Goal: Information Seeking & Learning: Check status

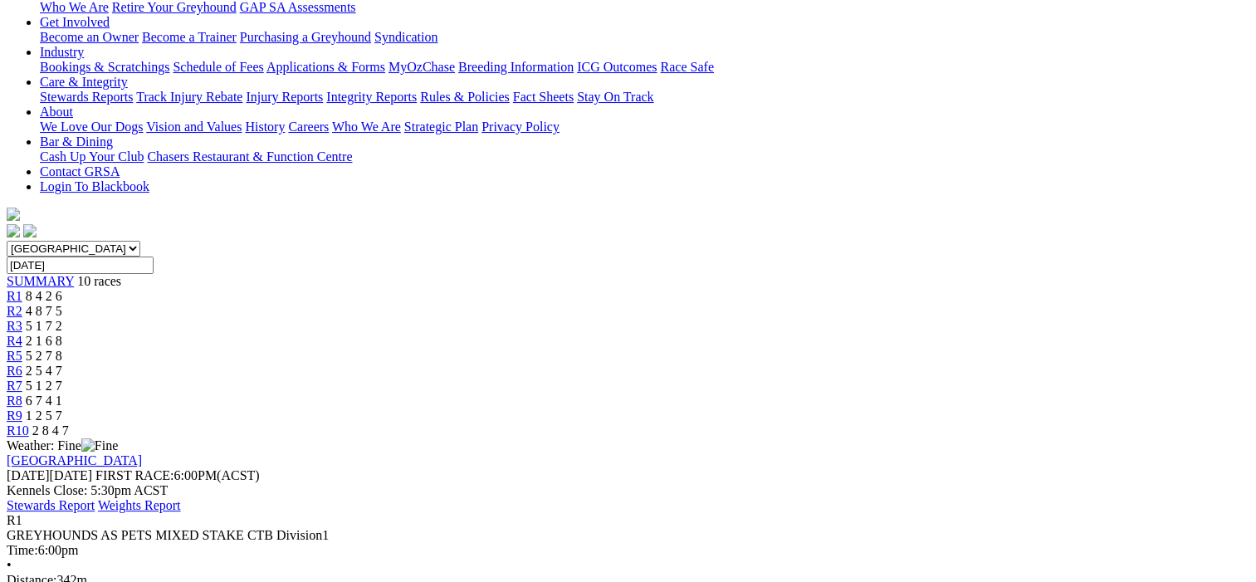
scroll to position [249, 0]
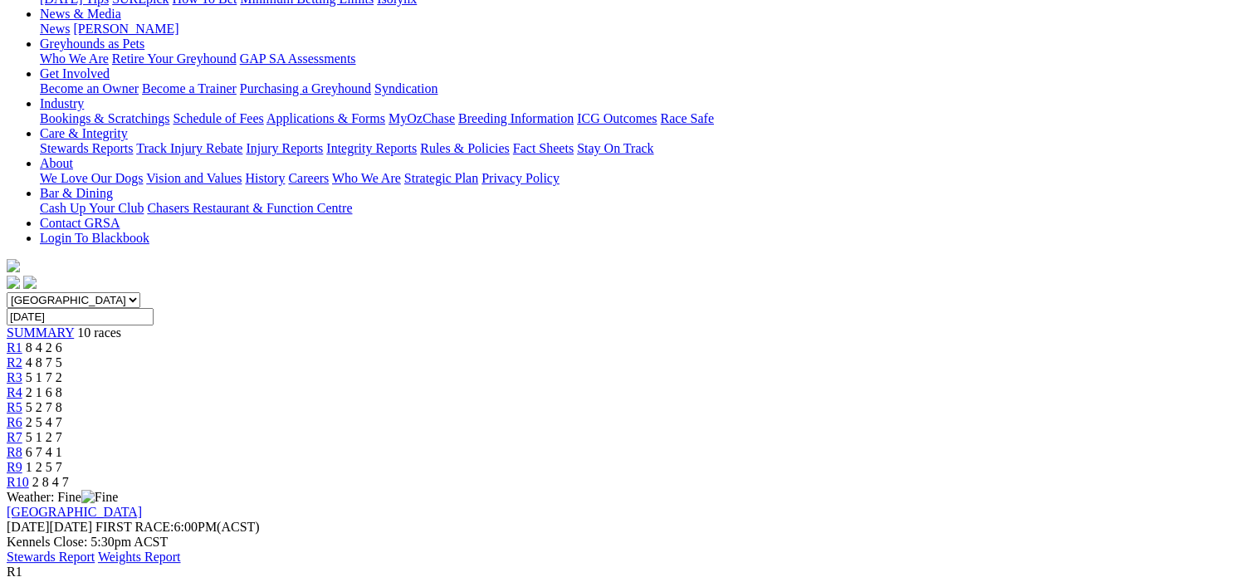
click at [22, 355] on span "R2" at bounding box center [15, 362] width 16 height 14
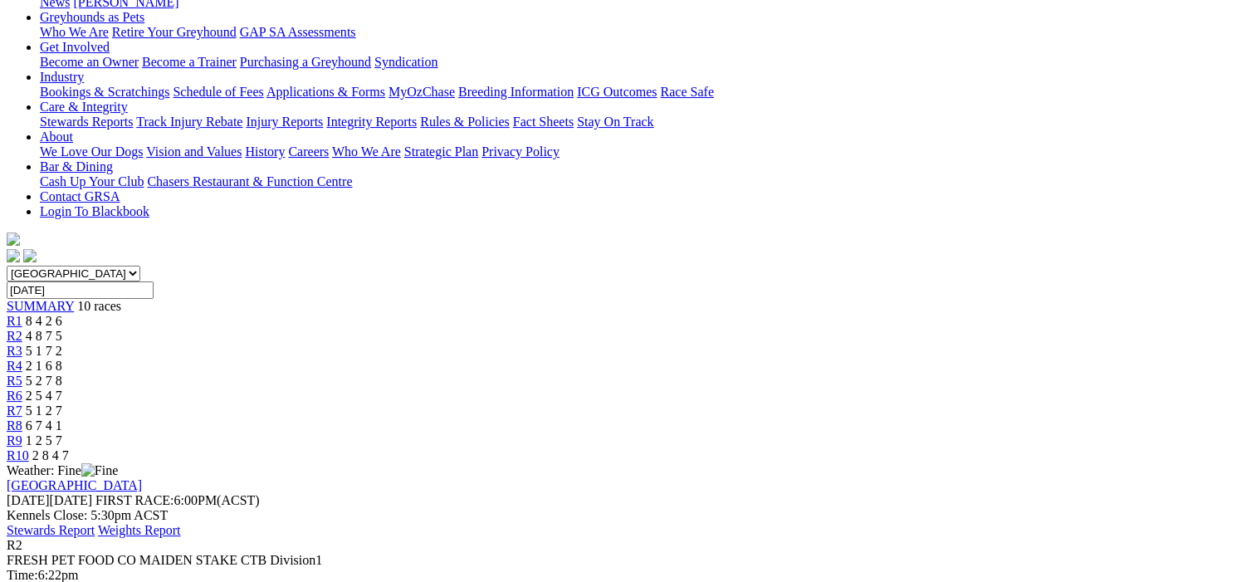
scroll to position [83, 0]
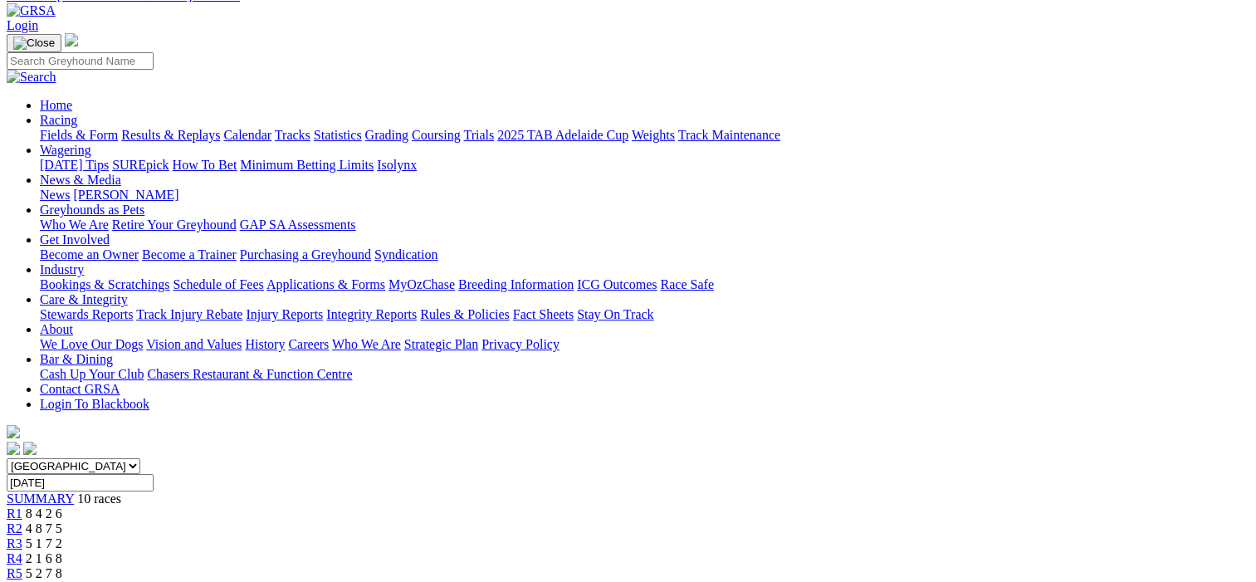
click at [22, 536] on span "R3" at bounding box center [15, 543] width 16 height 14
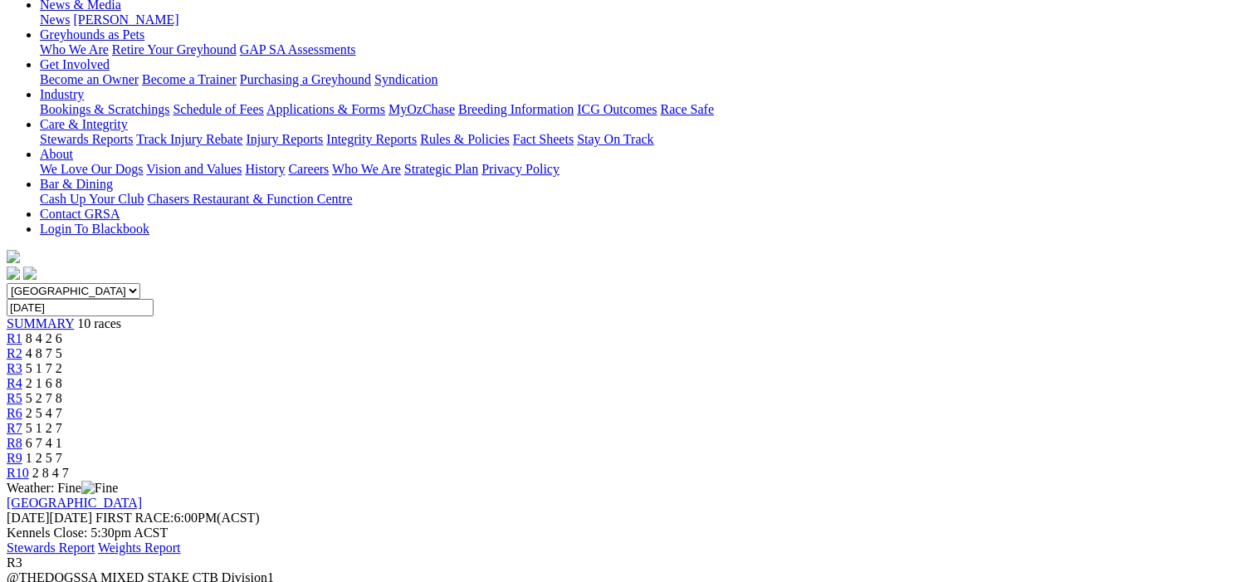
scroll to position [83, 0]
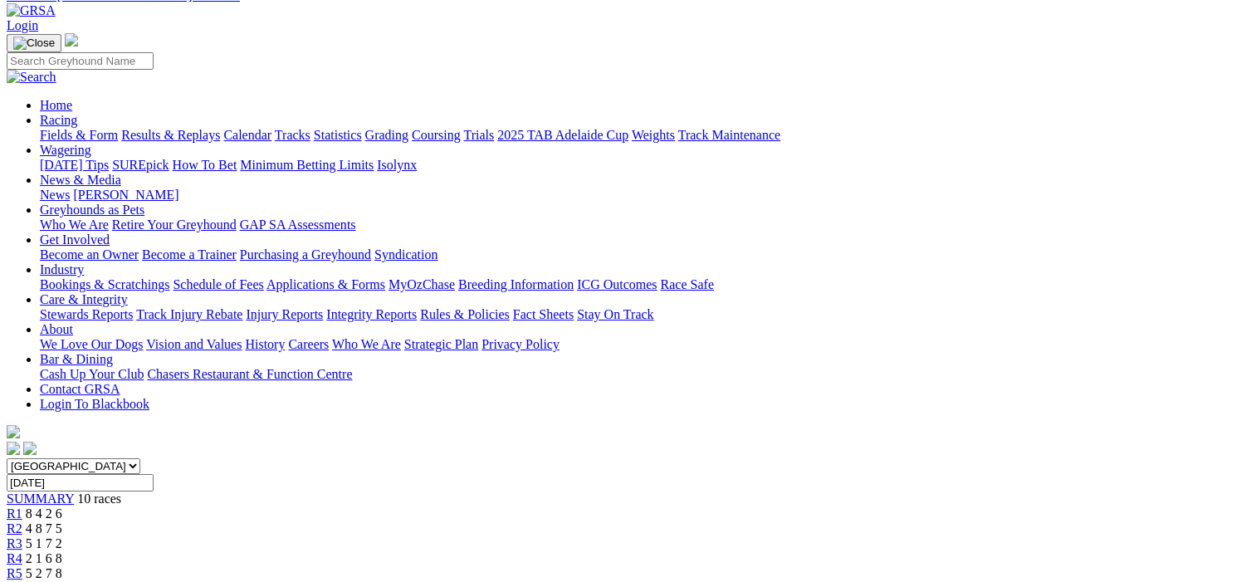
click at [22, 551] on span "R4" at bounding box center [15, 558] width 16 height 14
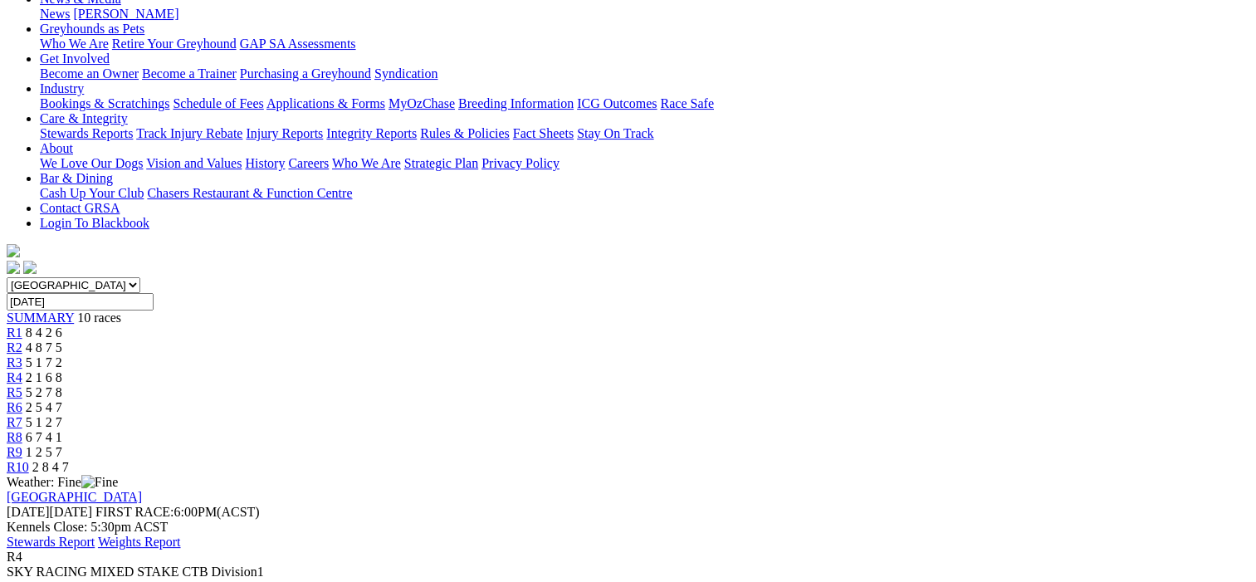
scroll to position [83, 0]
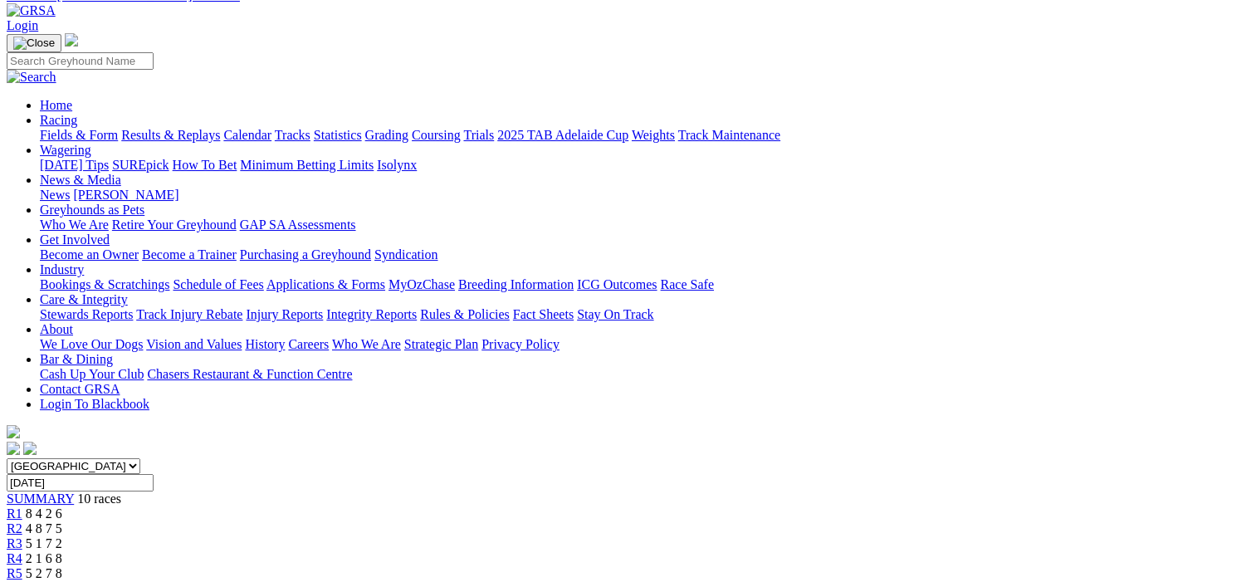
click at [22, 566] on span "R5" at bounding box center [15, 573] width 16 height 14
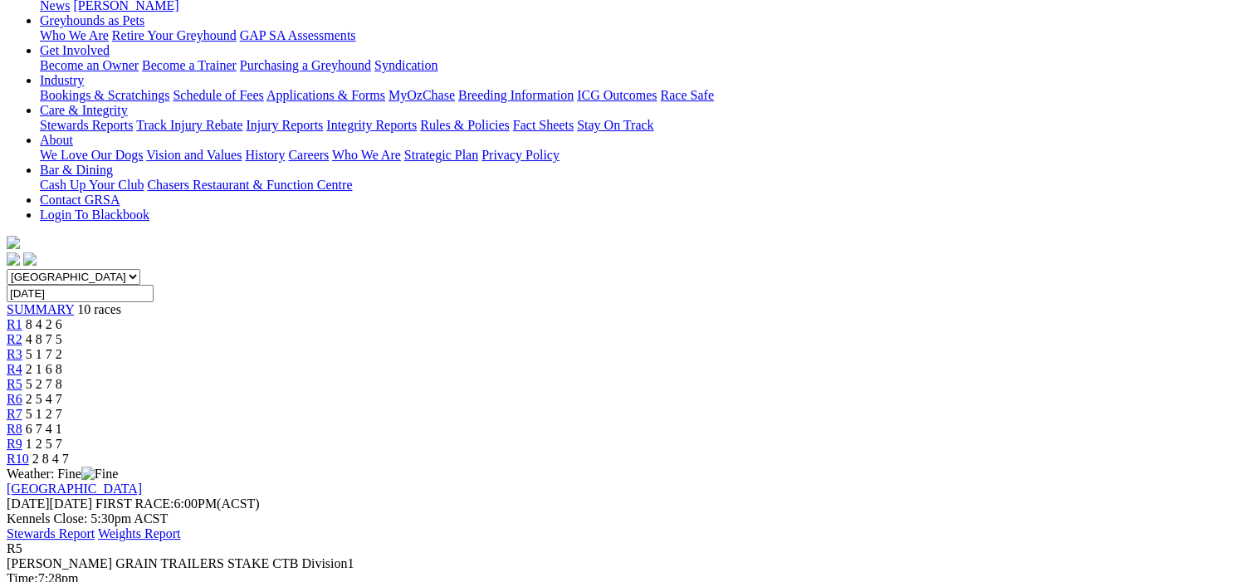
scroll to position [166, 0]
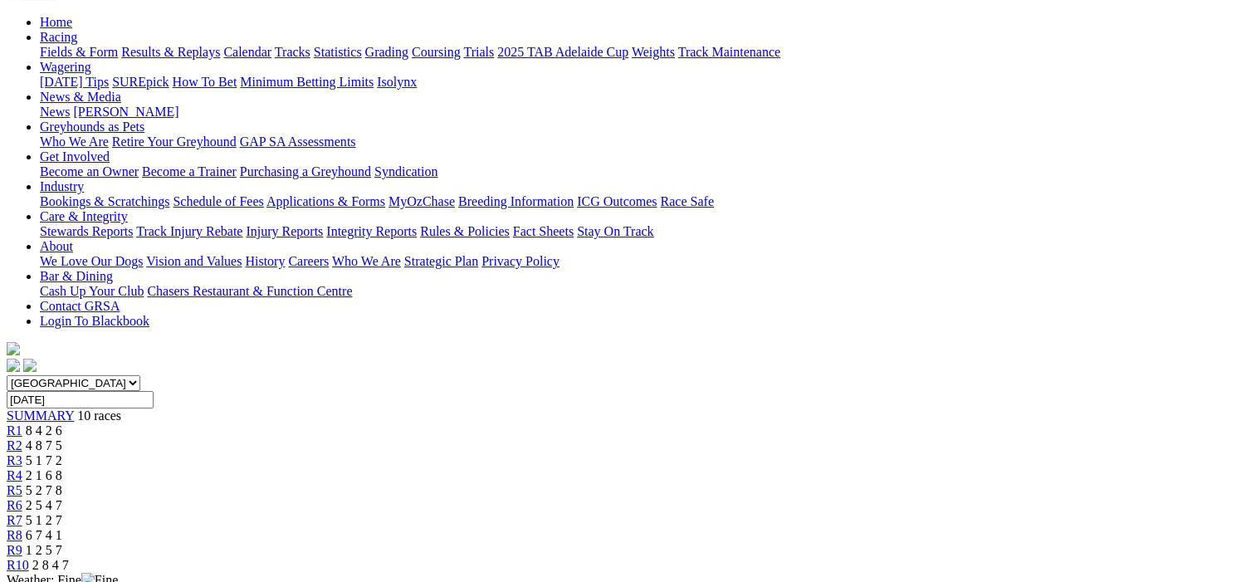
click at [22, 498] on span "R6" at bounding box center [15, 505] width 16 height 14
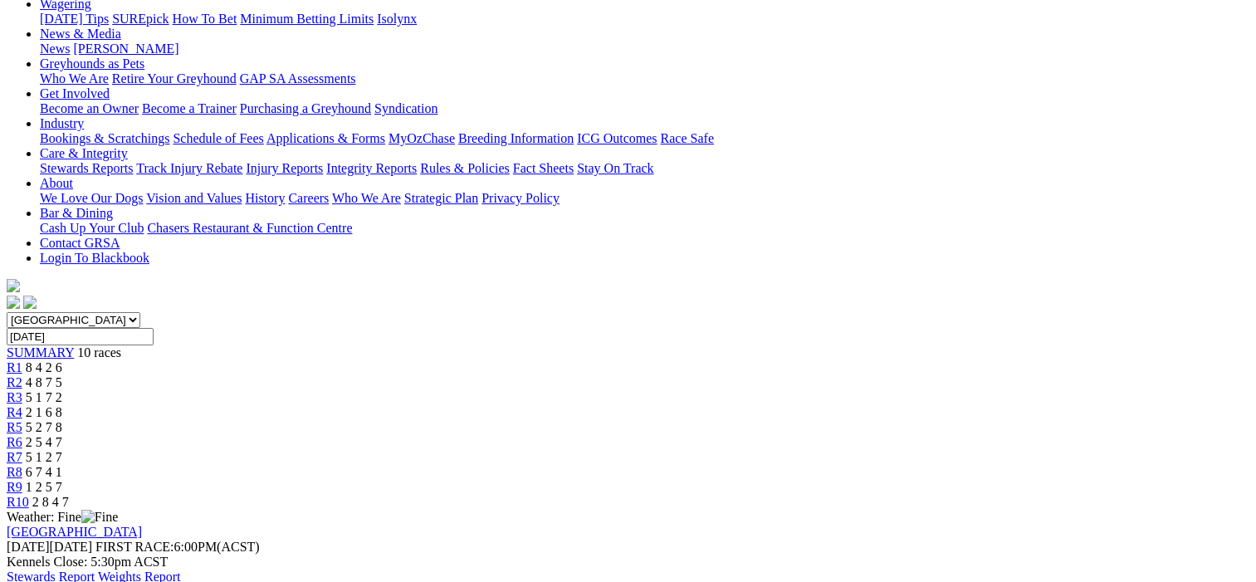
scroll to position [332, 0]
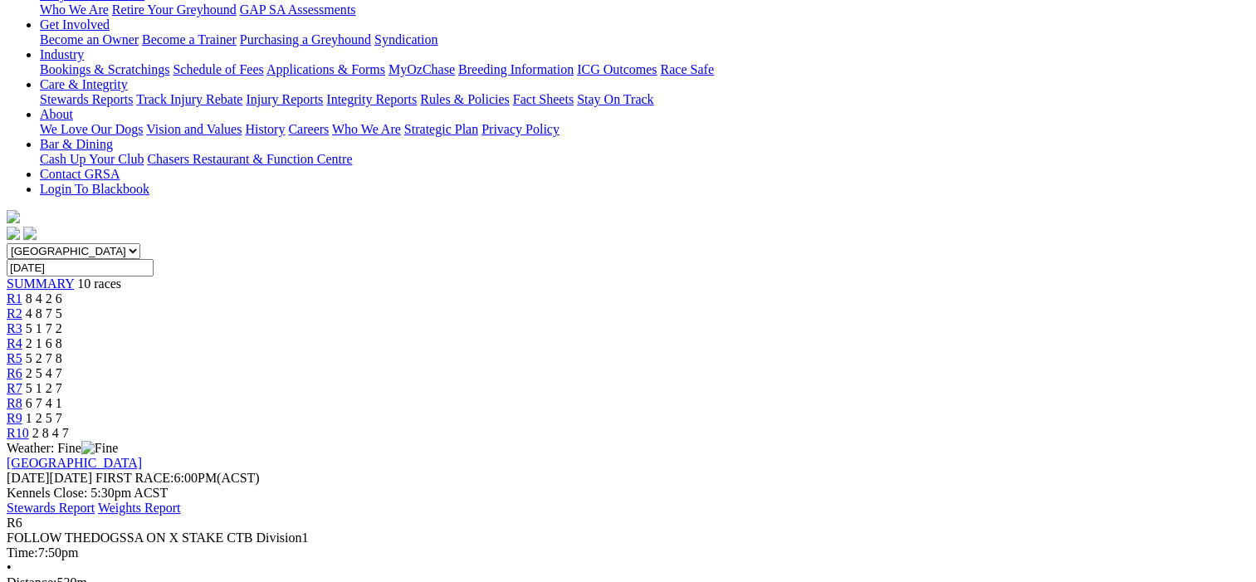
scroll to position [83, 0]
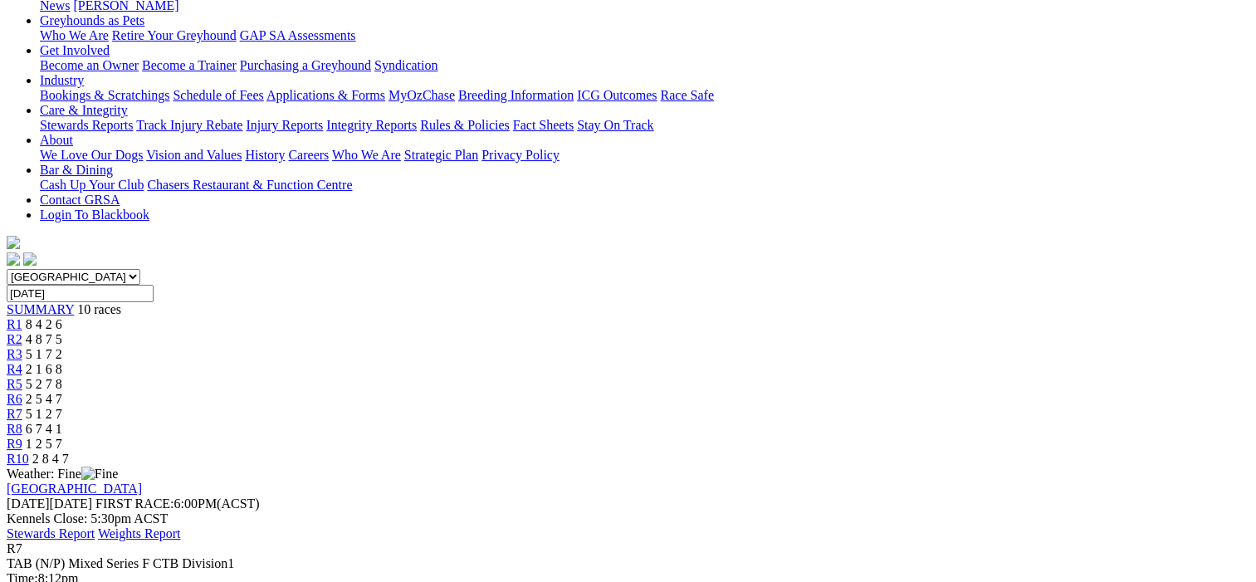
scroll to position [83, 0]
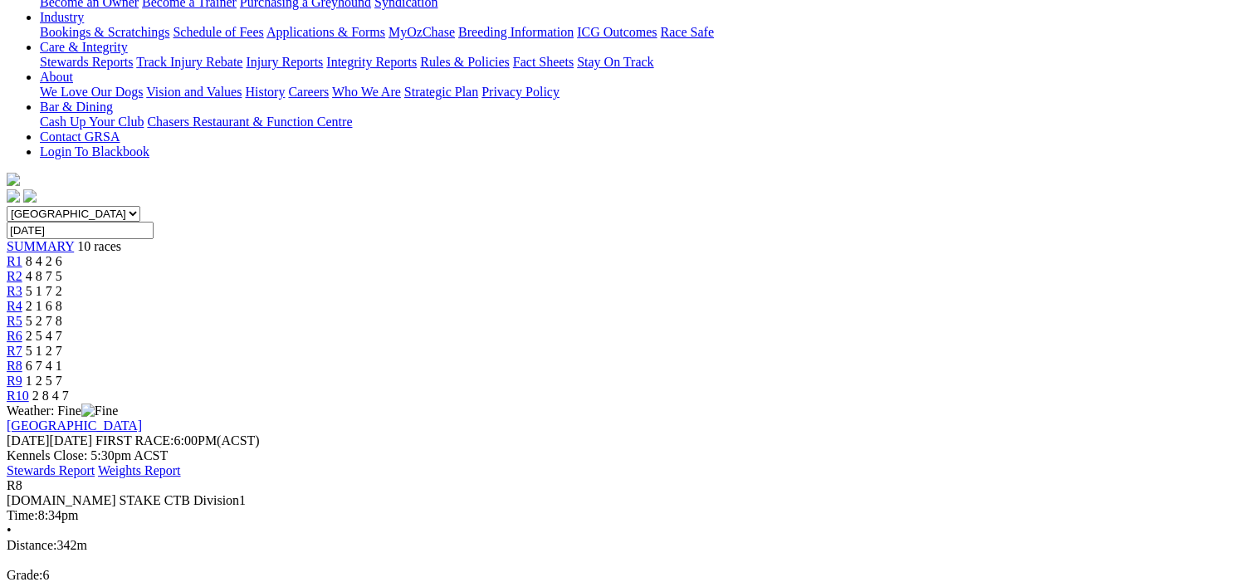
scroll to position [332, 0]
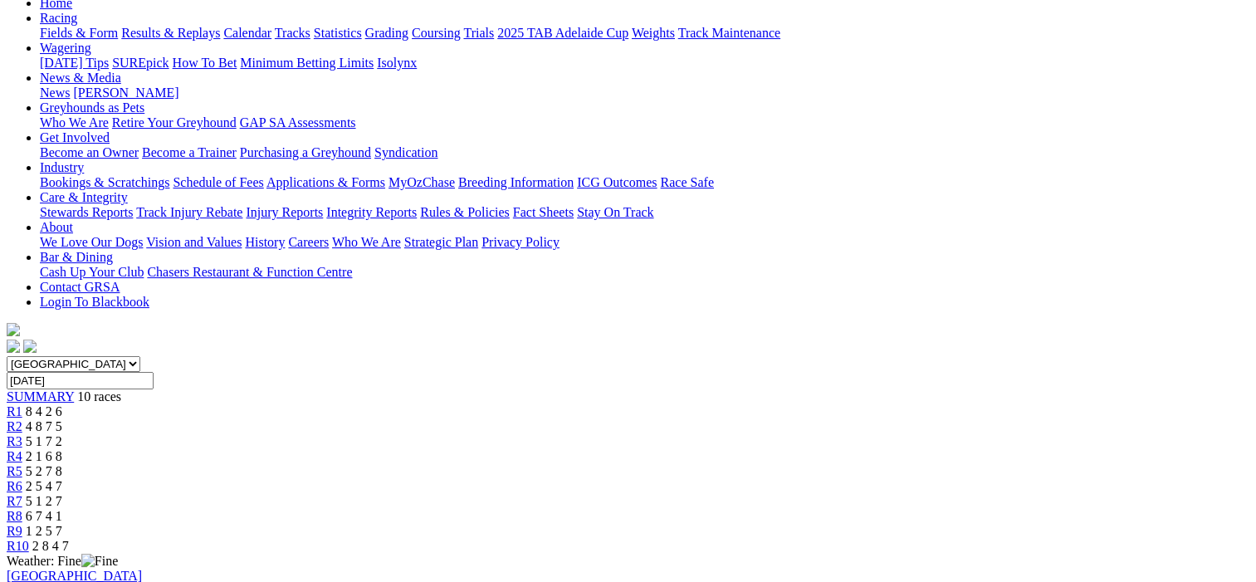
scroll to position [166, 0]
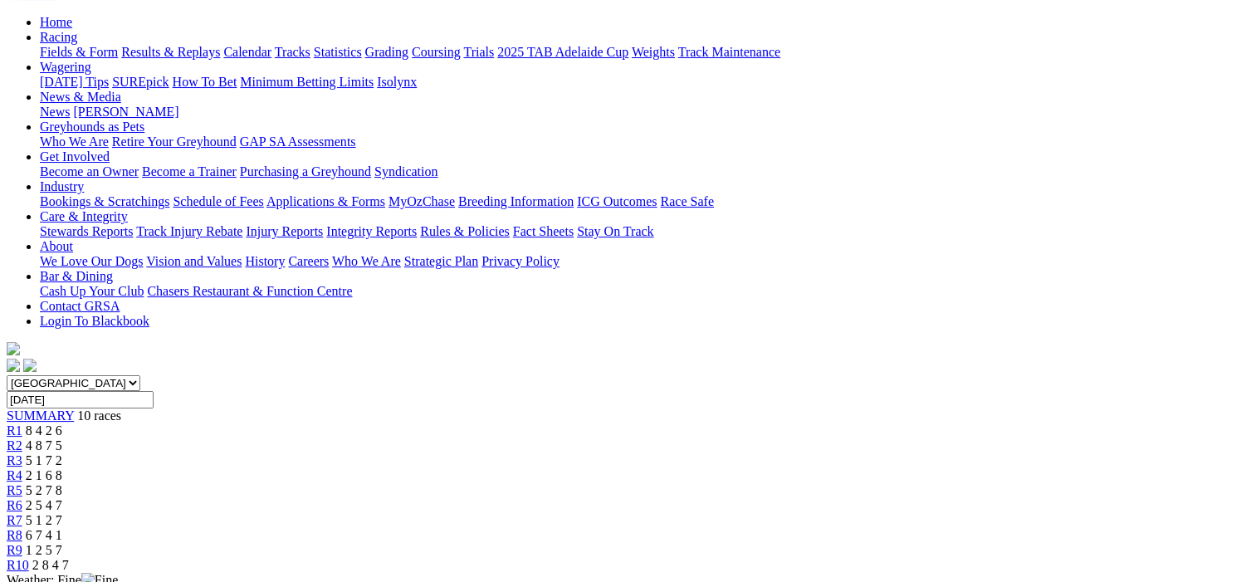
click at [22, 543] on span "R9" at bounding box center [15, 550] width 16 height 14
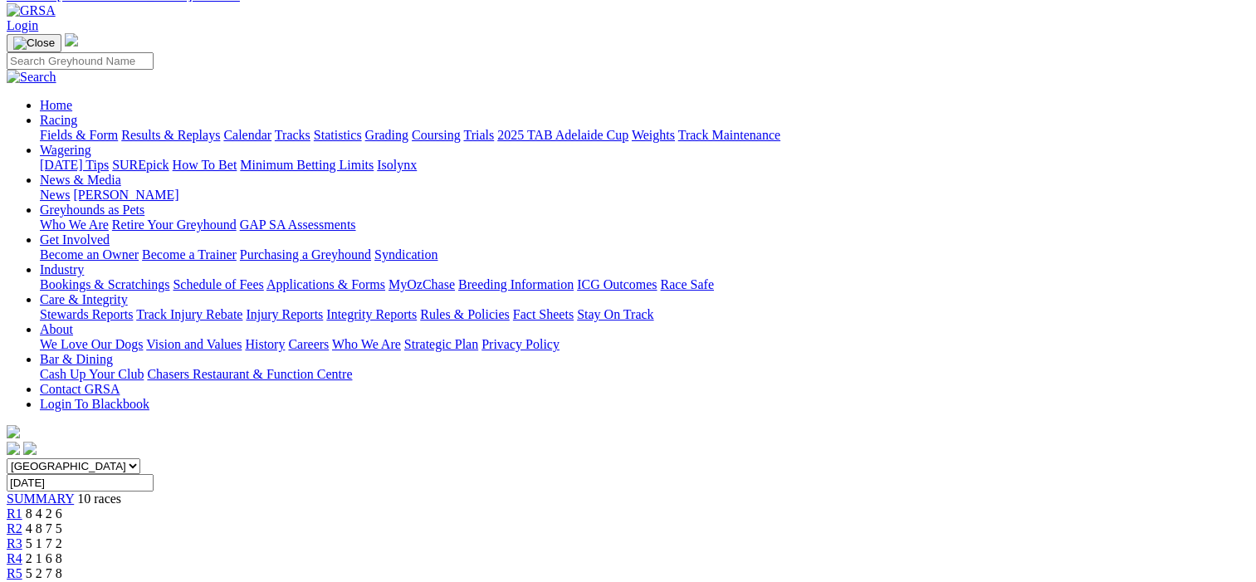
scroll to position [83, 0]
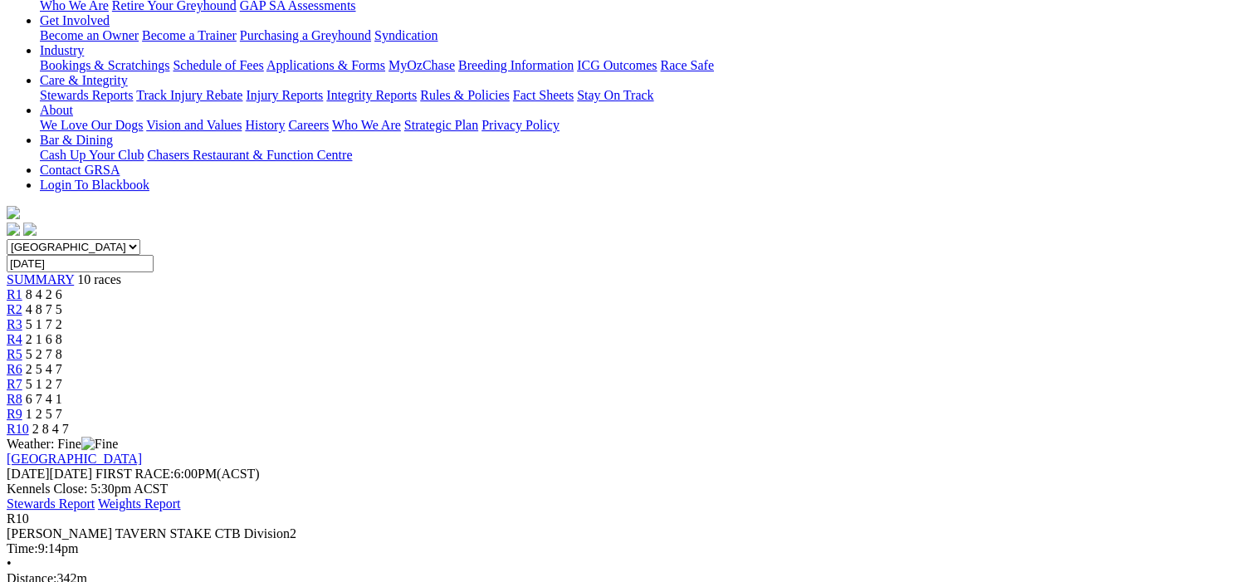
scroll to position [415, 0]
